Goal: Communication & Community: Answer question/provide support

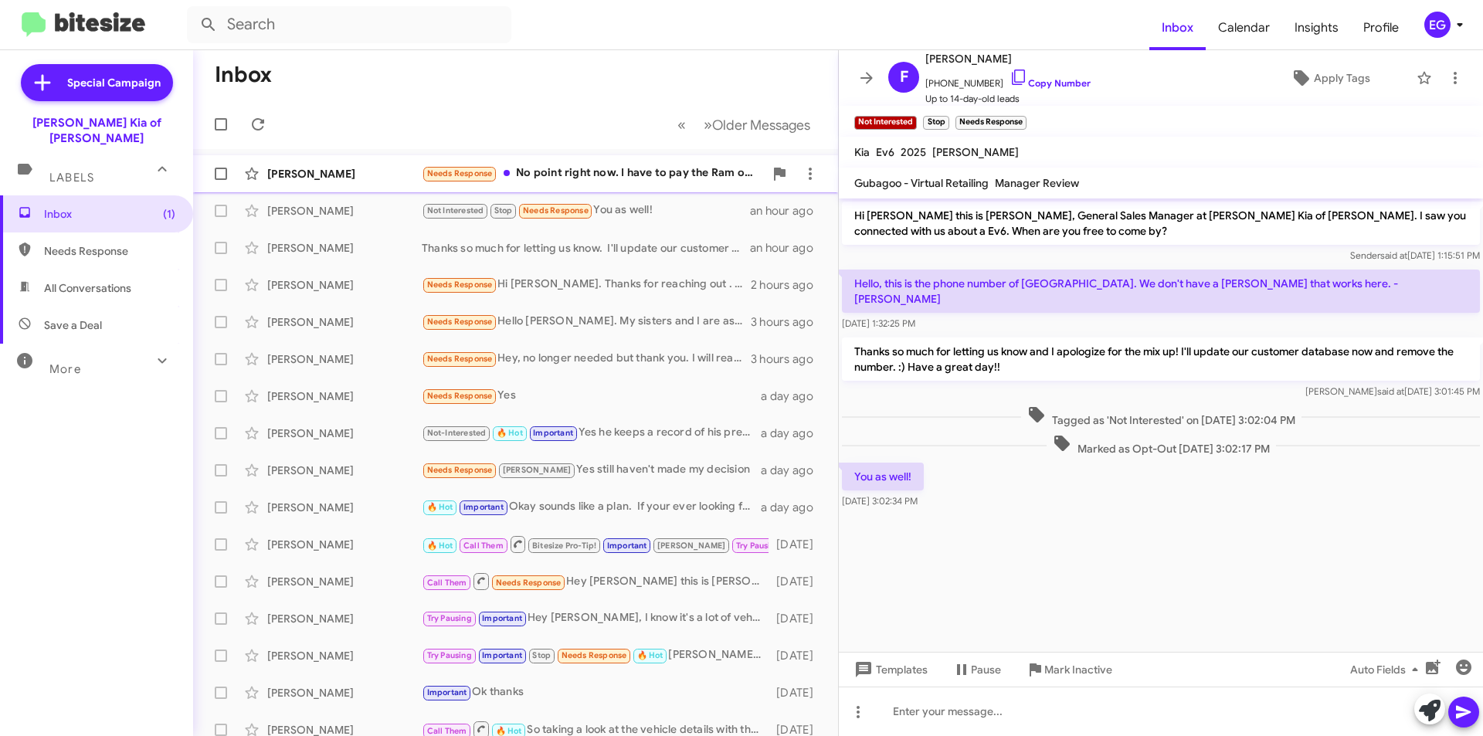
click at [588, 178] on div "Needs Response No point right now. I have to pay the Ram off first" at bounding box center [593, 173] width 342 height 18
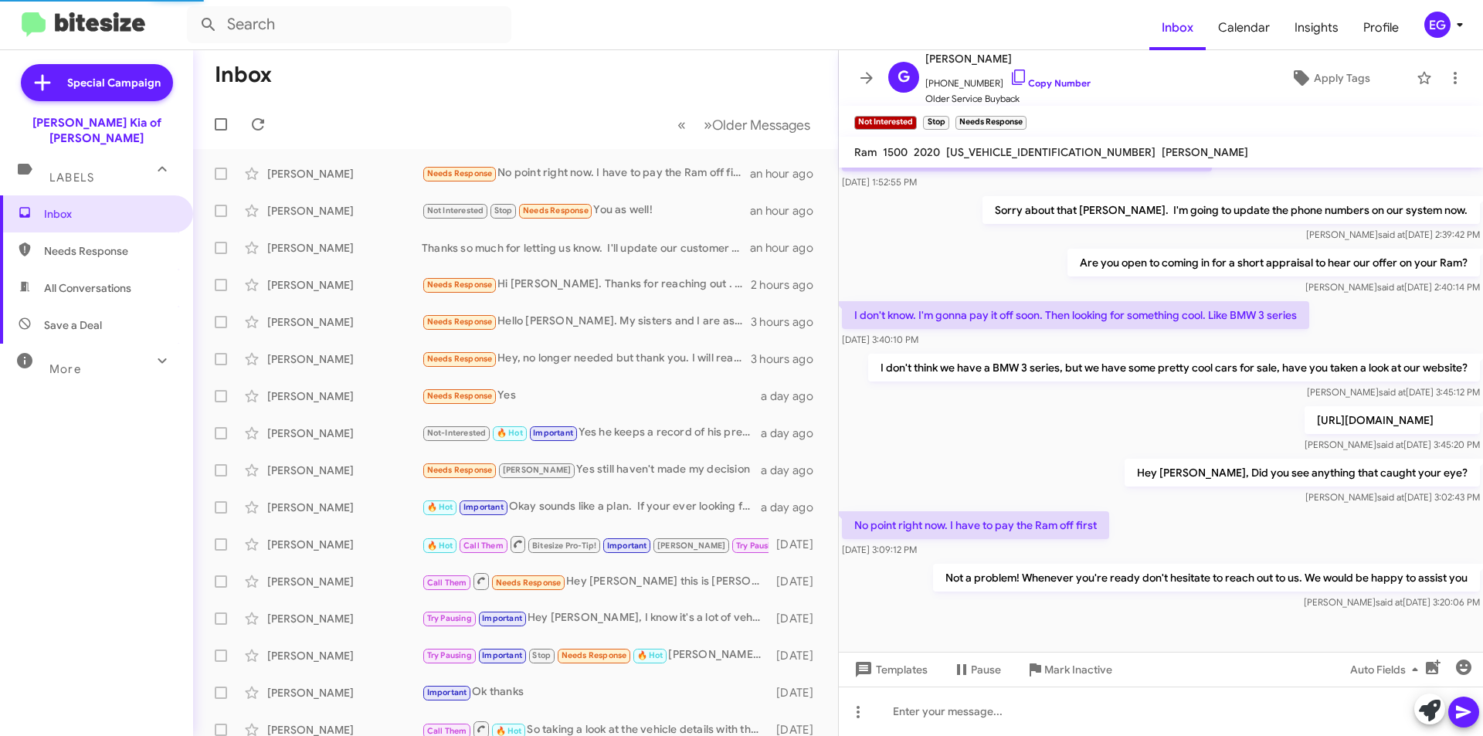
scroll to position [367, 0]
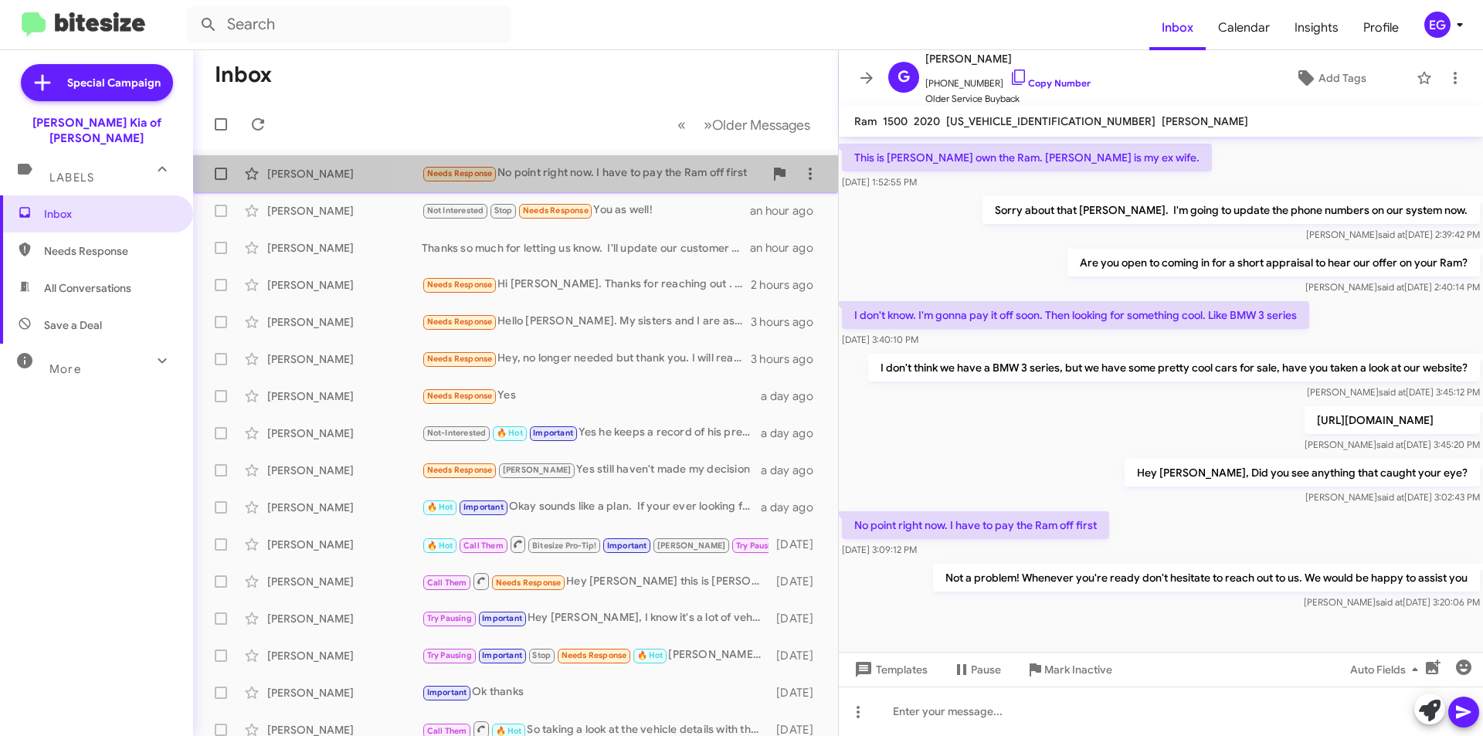
click at [588, 167] on div "Needs Response No point right now. I have to pay the Ram off first" at bounding box center [593, 173] width 342 height 18
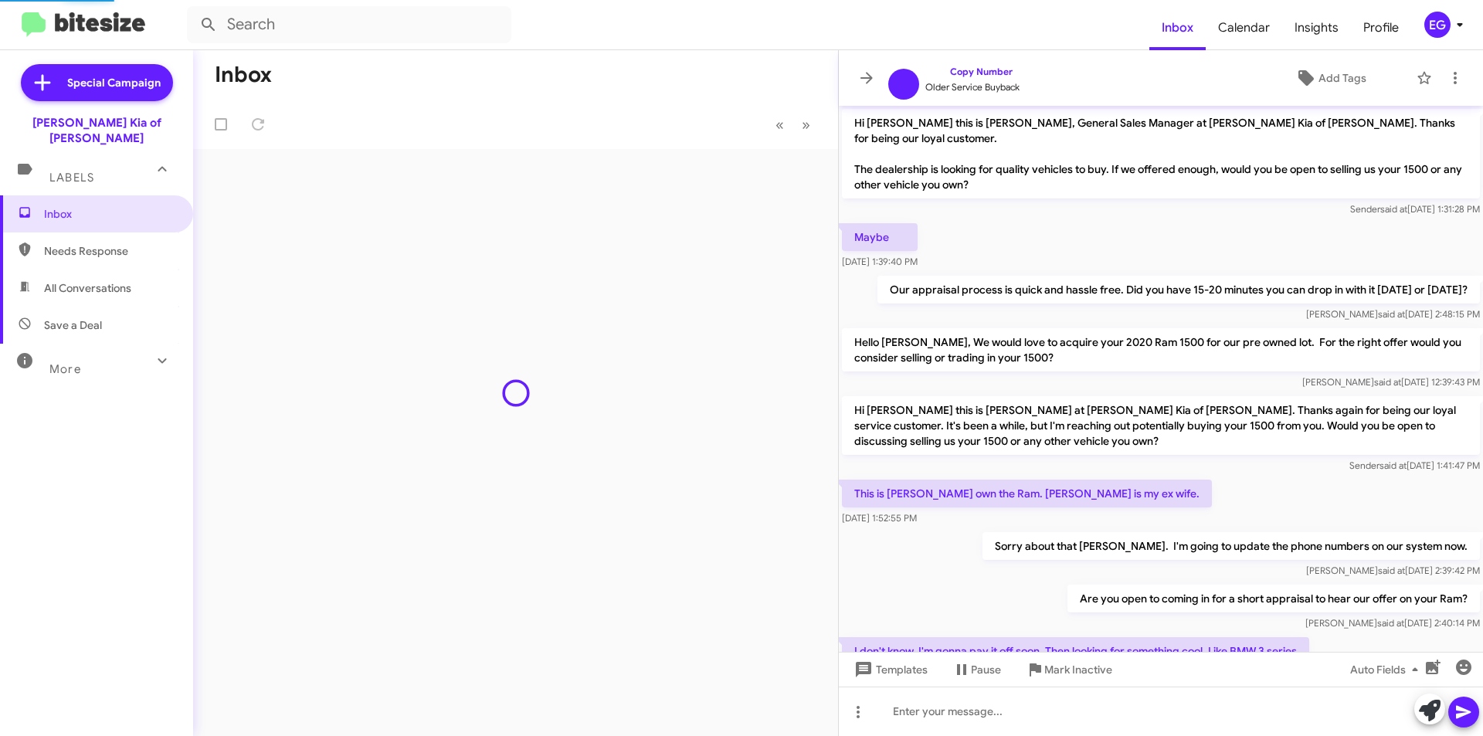
scroll to position [336, 0]
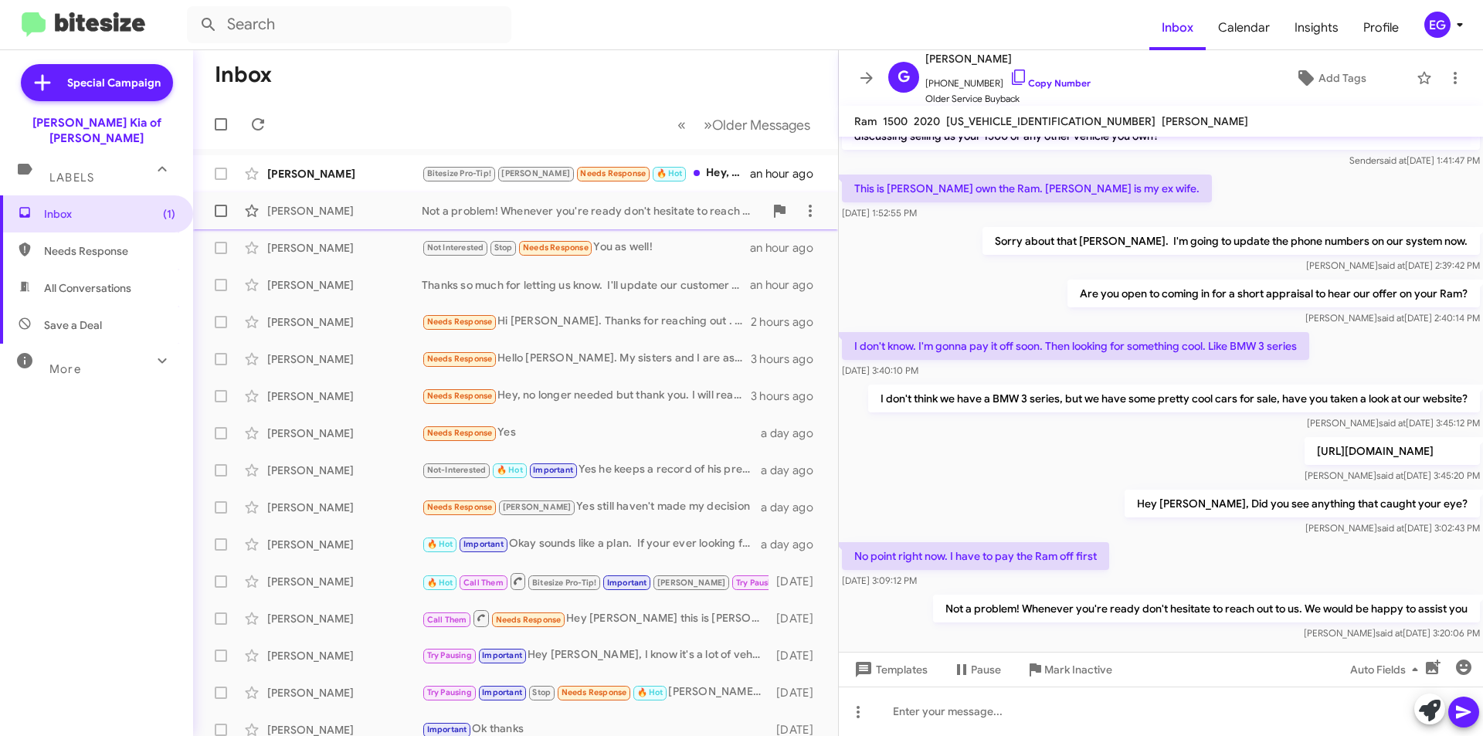
click at [641, 205] on div "Not a problem! Whenever you're ready don't hesitate to reach out to us. We woul…" at bounding box center [593, 210] width 342 height 15
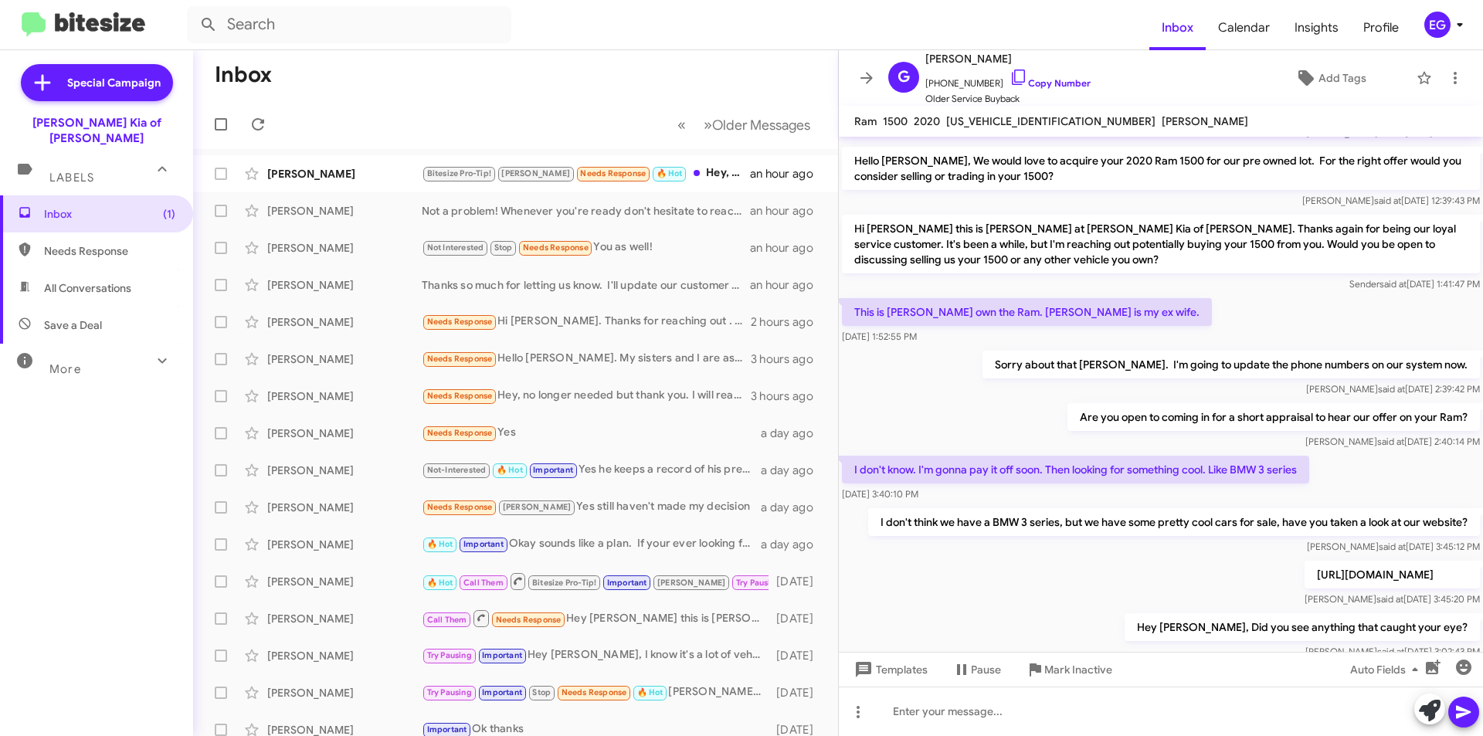
scroll to position [367, 0]
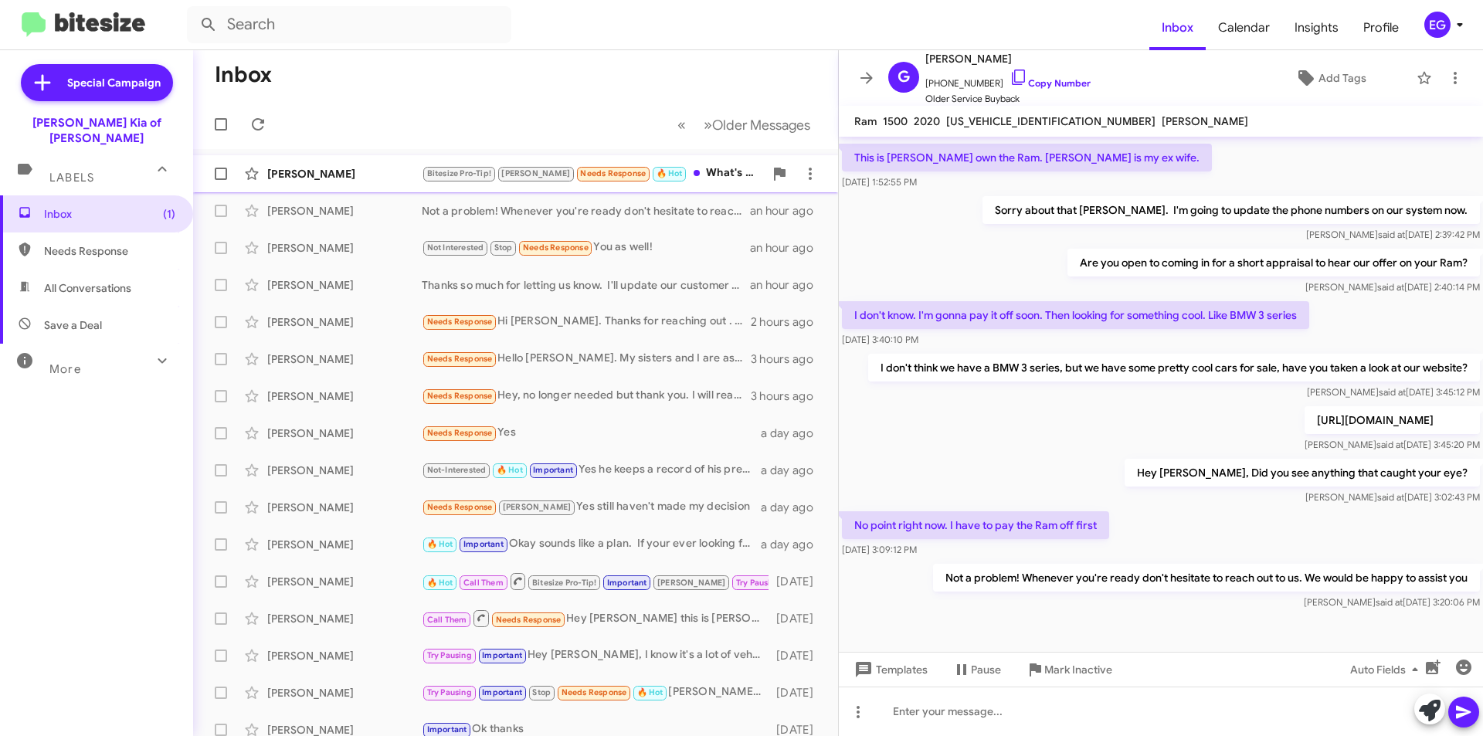
click at [697, 172] on div "Bitesize Pro-Tip! [PERSON_NAME] Needs Response 🔥 Hot What's your availability l…" at bounding box center [593, 173] width 342 height 18
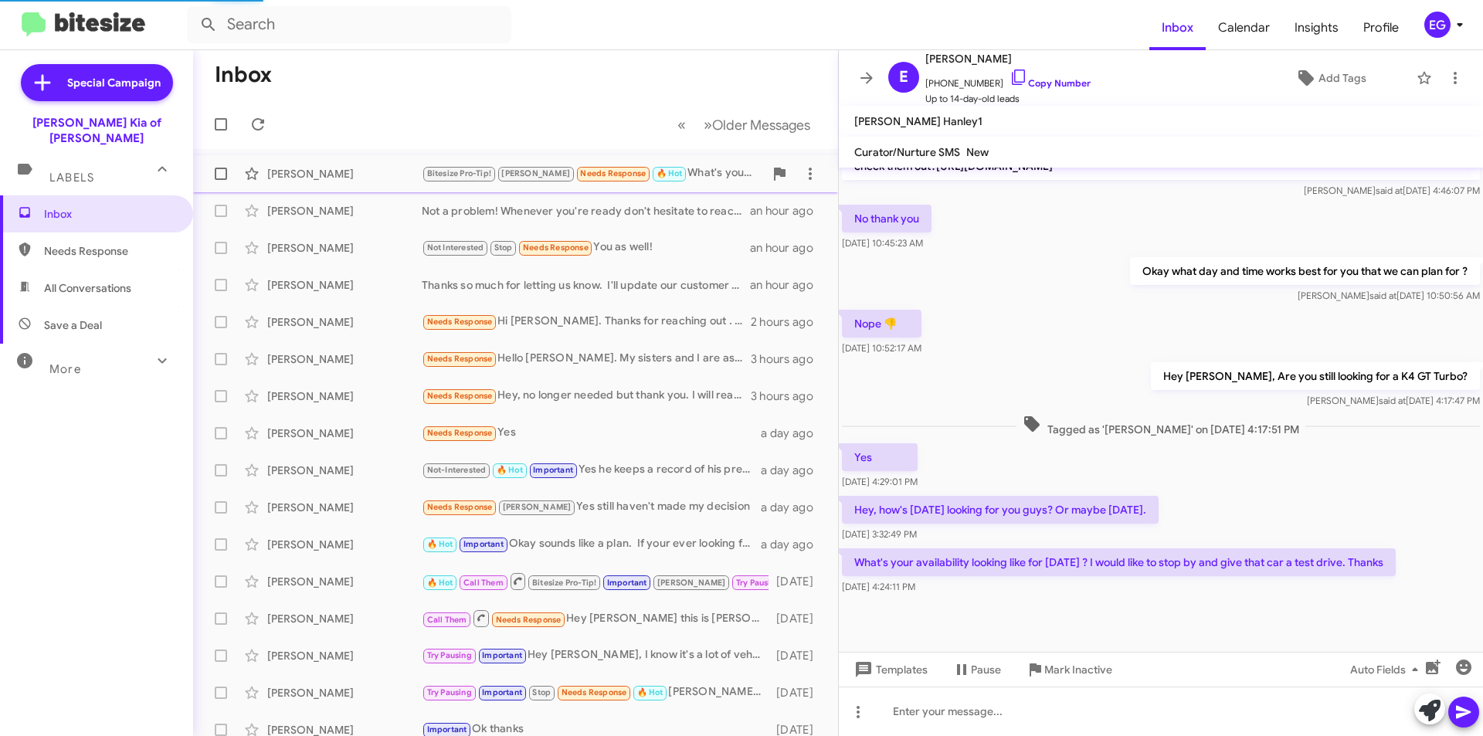
scroll to position [319, 0]
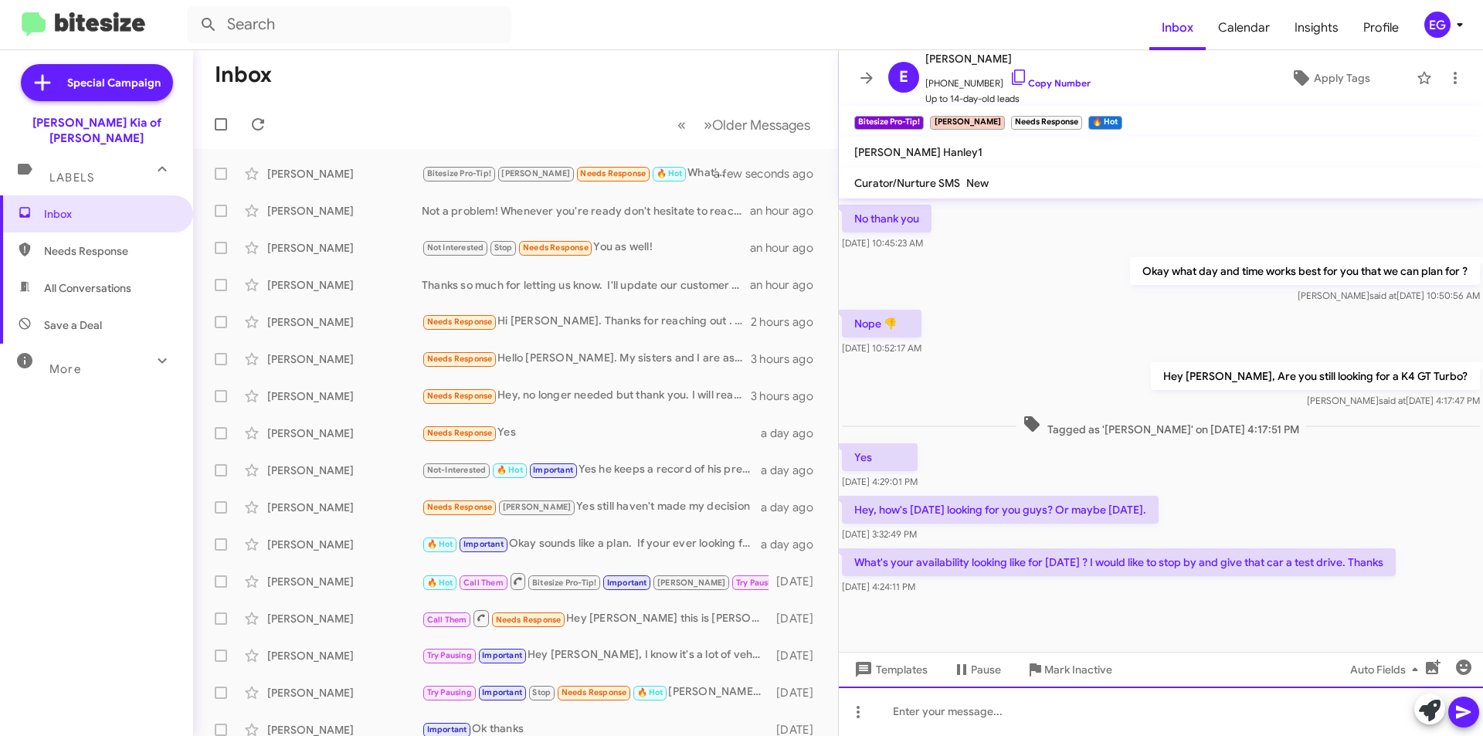
click at [910, 707] on div at bounding box center [1161, 711] width 644 height 49
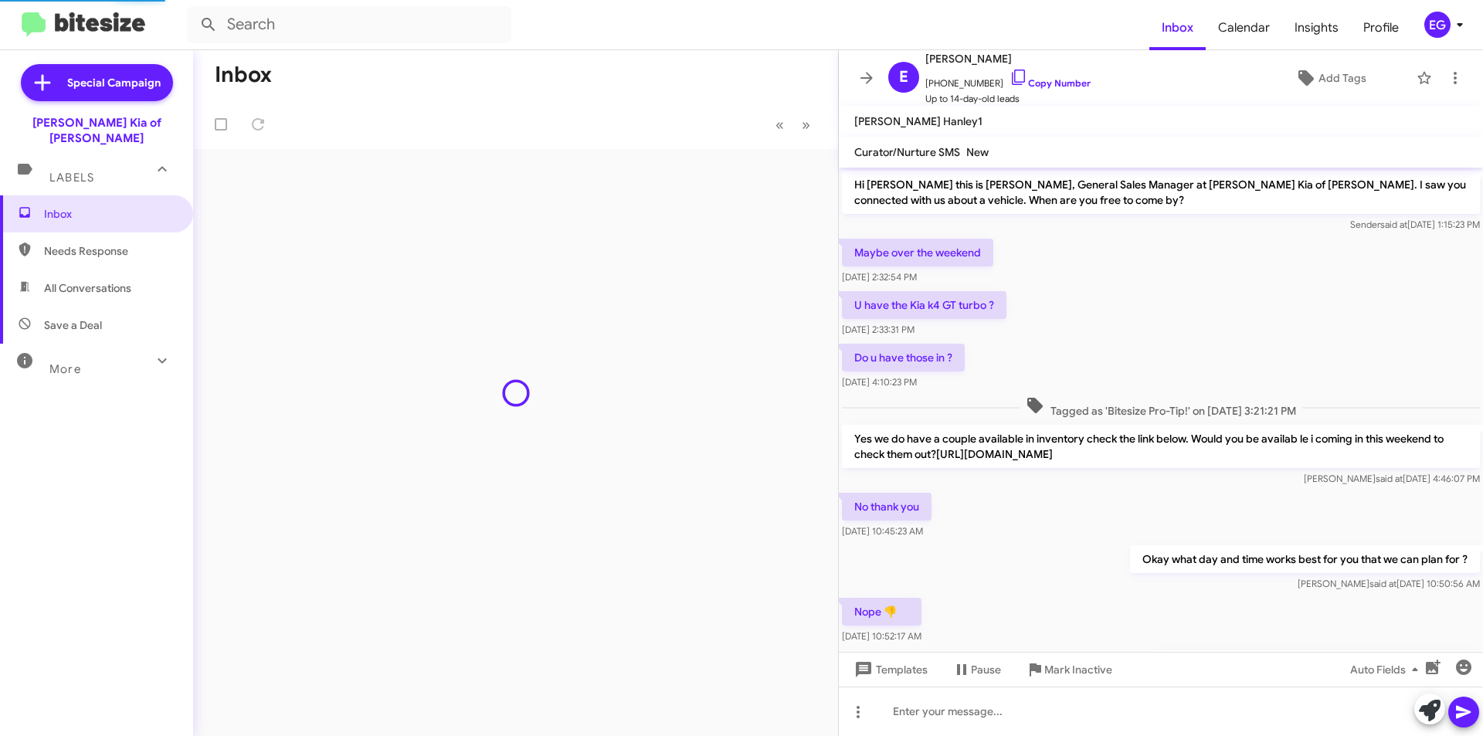
scroll to position [288, 0]
